Goal: Check status: Check status

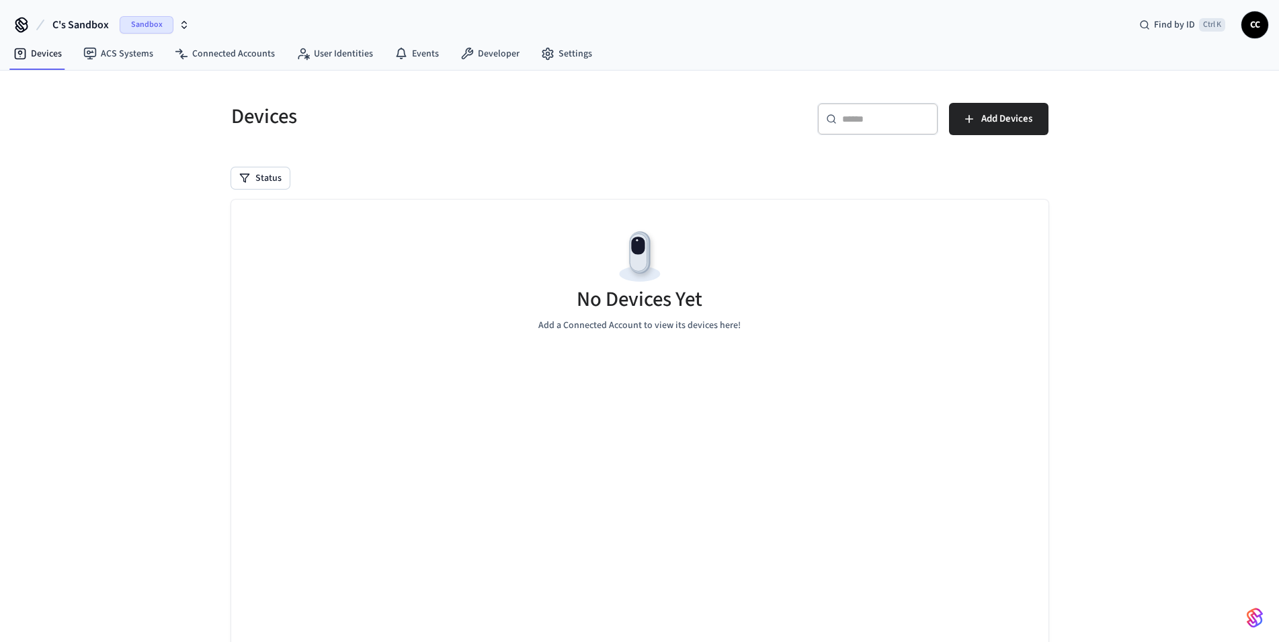
click at [137, 27] on span "Sandbox" at bounding box center [147, 24] width 54 height 17
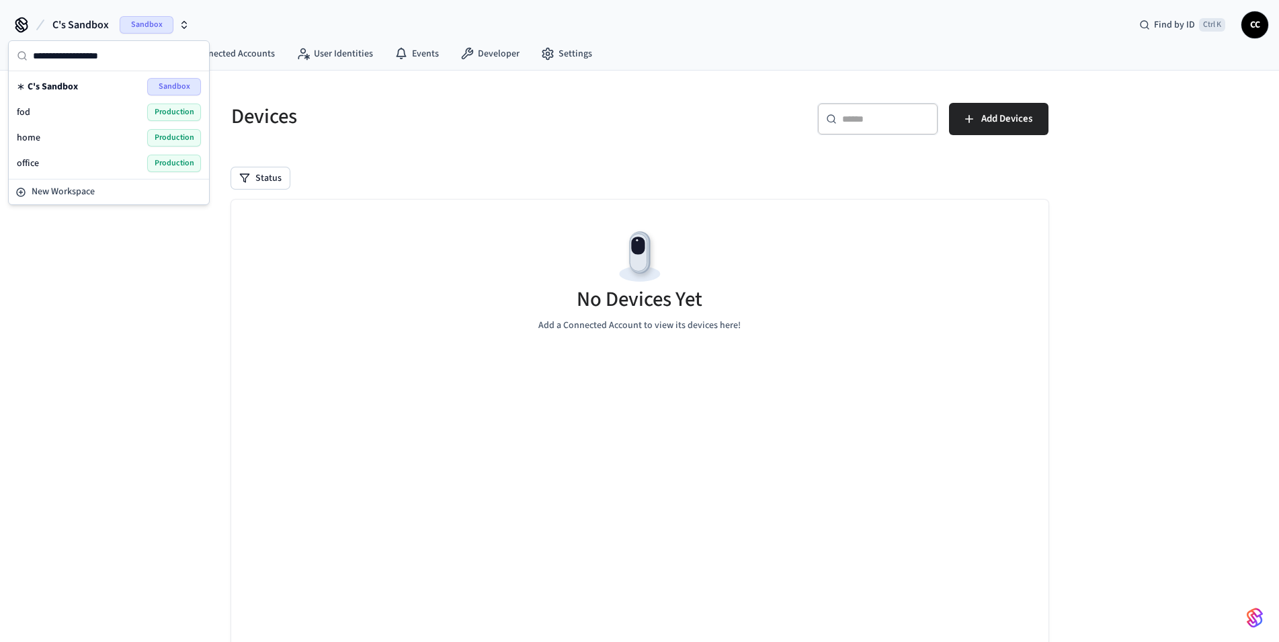
click at [37, 163] on span "office" at bounding box center [28, 163] width 22 height 13
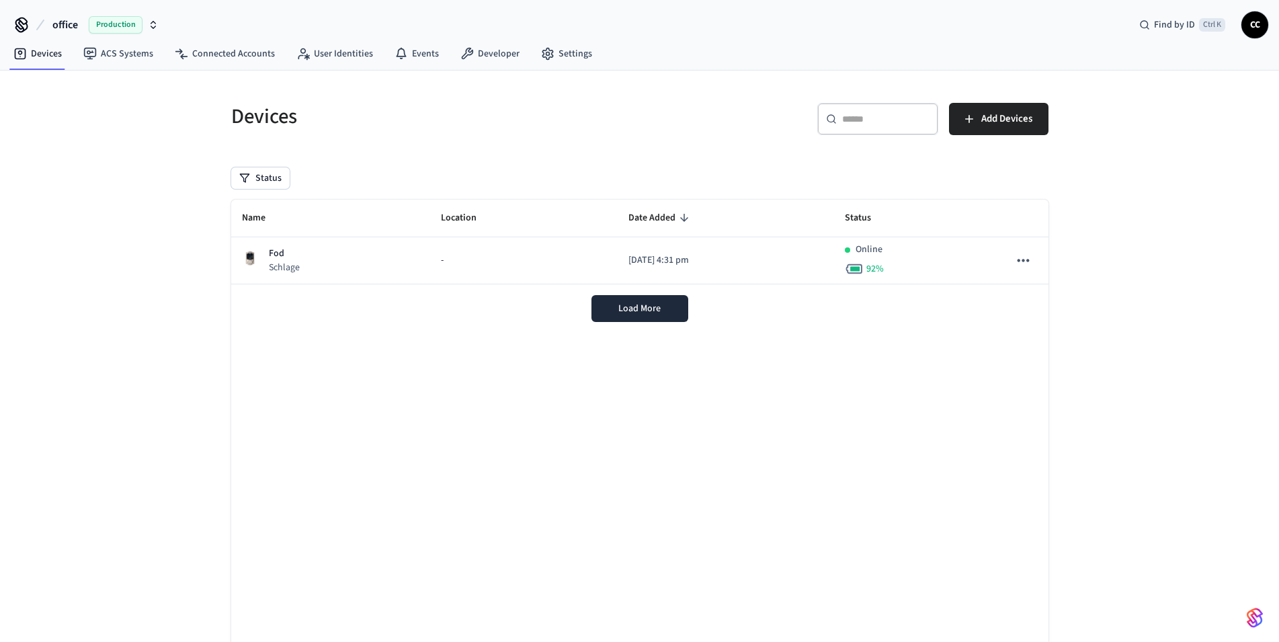
click at [396, 132] on div "Devices" at bounding box center [423, 116] width 417 height 59
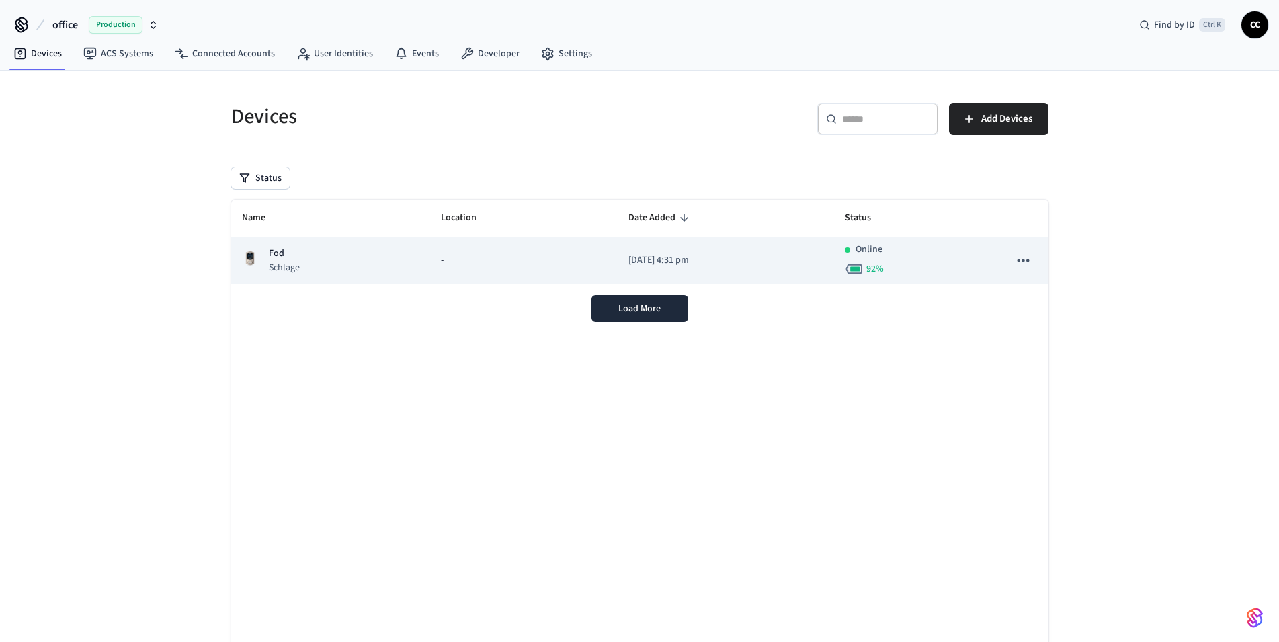
click at [914, 252] on div "Online 92 %" at bounding box center [916, 261] width 143 height 36
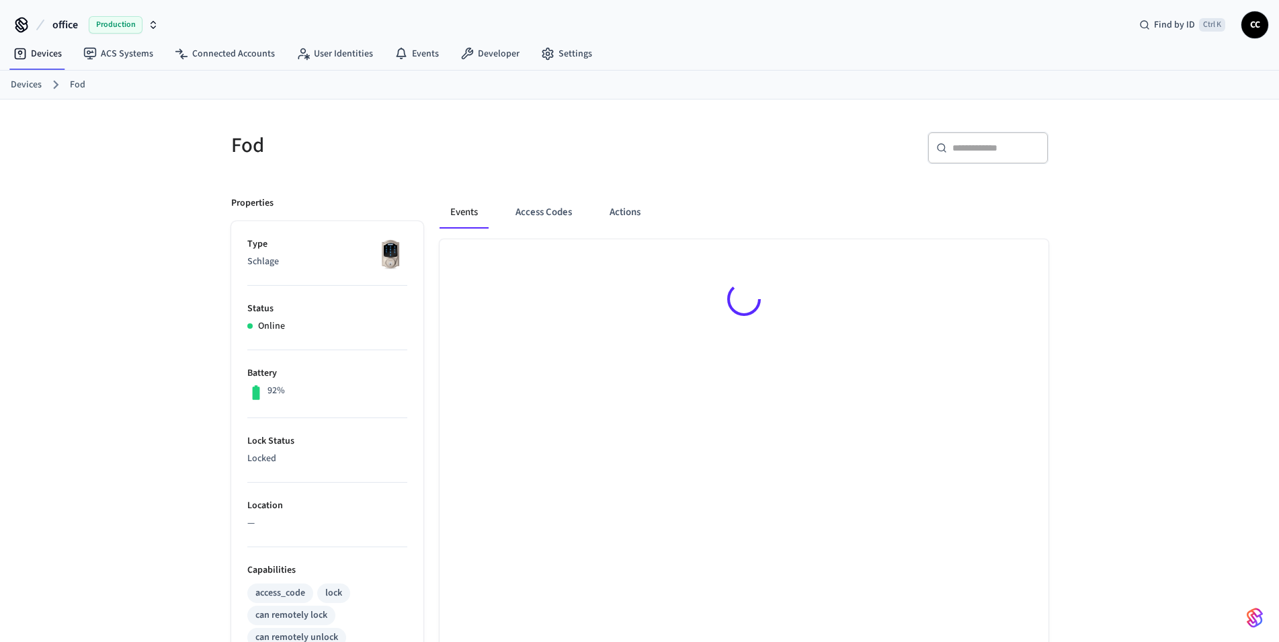
click at [1108, 321] on div "Fod ​ ​ Properties Type Schlage Status Online Battery 92% Lock Status Locked Lo…" at bounding box center [639, 547] width 1279 height 897
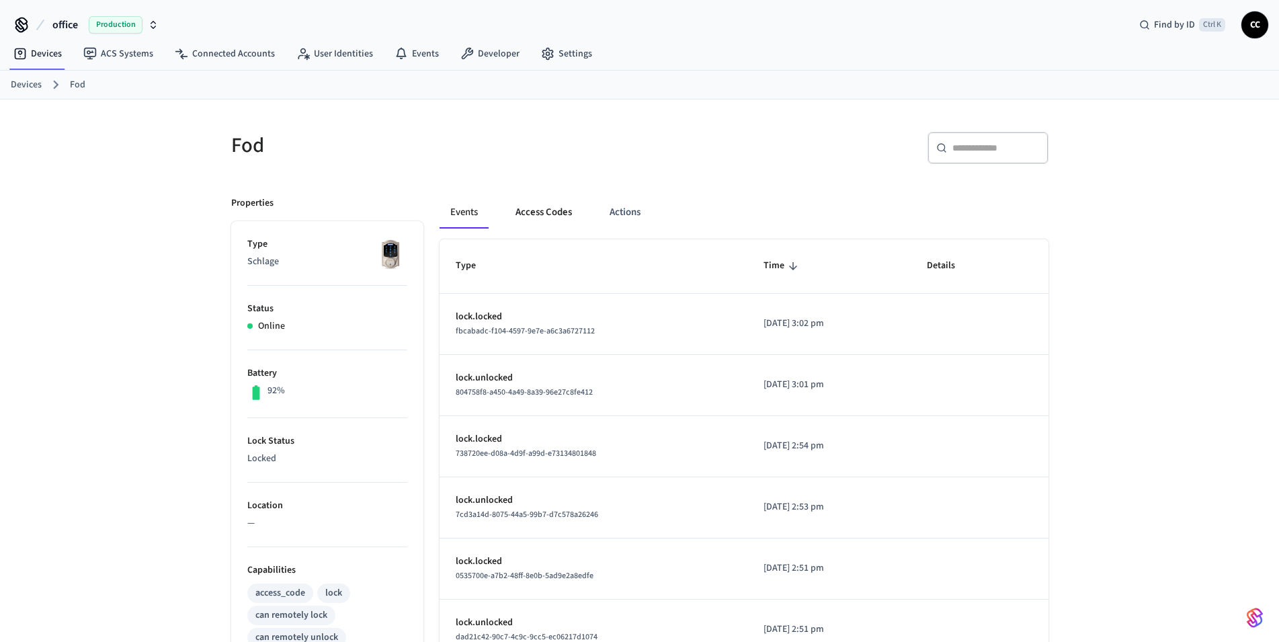
click at [526, 216] on button "Access Codes" at bounding box center [544, 212] width 78 height 32
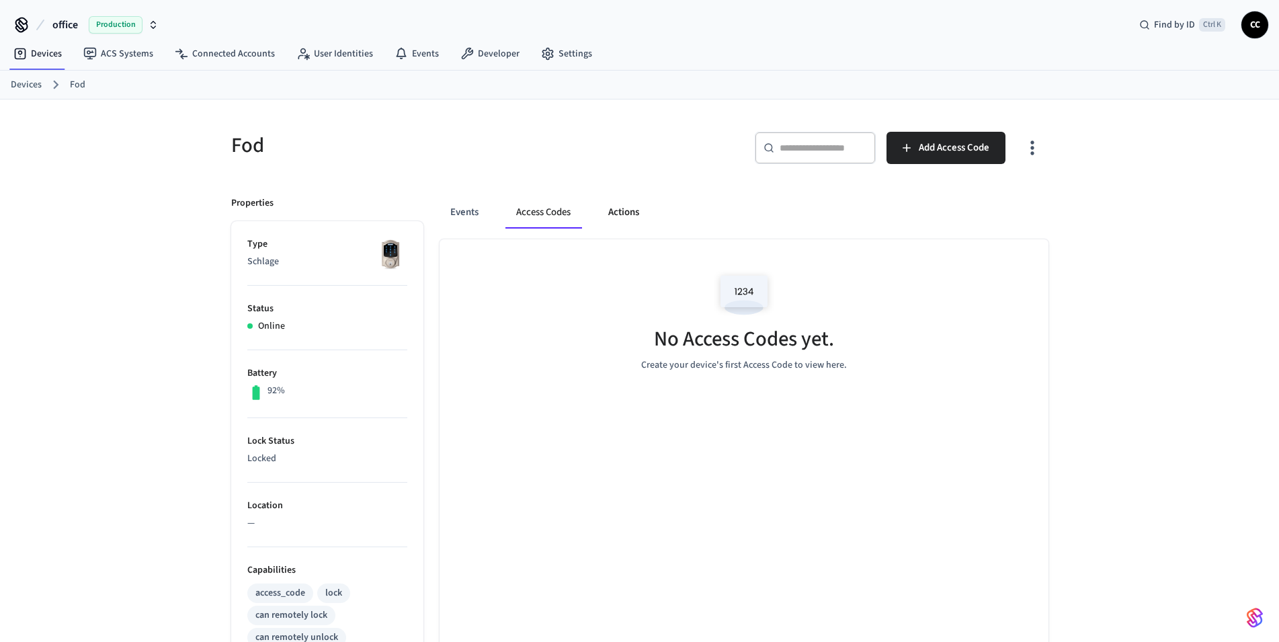
click at [611, 216] on button "Actions" at bounding box center [624, 212] width 52 height 32
